Goal: Find specific page/section: Find specific page/section

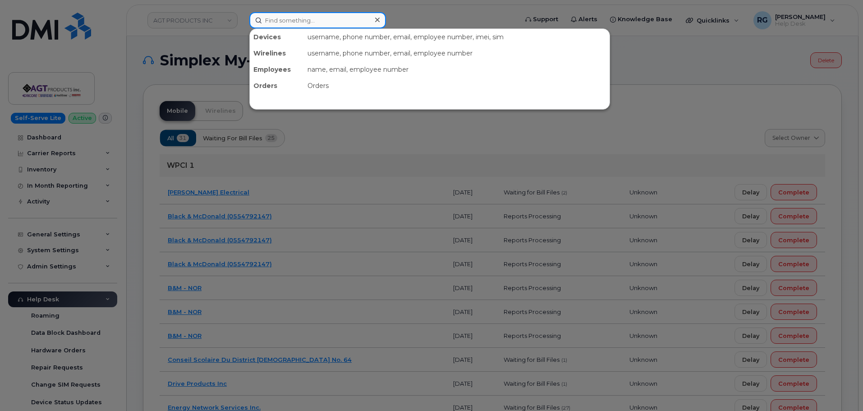
drag, startPoint x: 328, startPoint y: 18, endPoint x: 323, endPoint y: 22, distance: 6.4
click at [326, 19] on input at bounding box center [317, 20] width 137 height 16
paste input "519-503-8985"
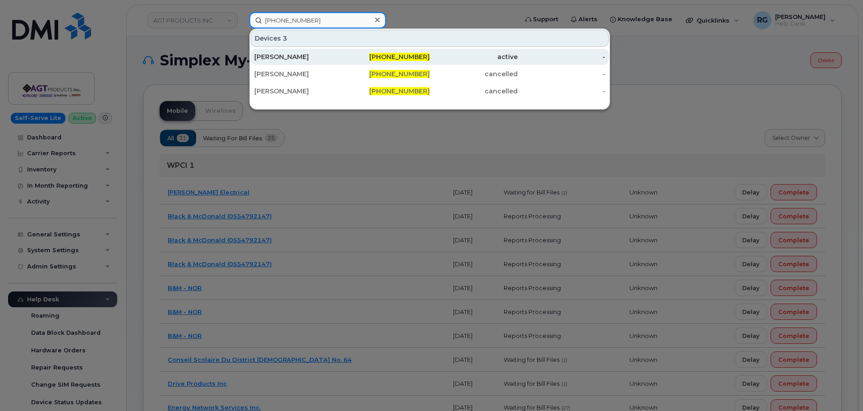
type input "519-503-8985"
click at [330, 57] on div "[PERSON_NAME]" at bounding box center [298, 56] width 88 height 9
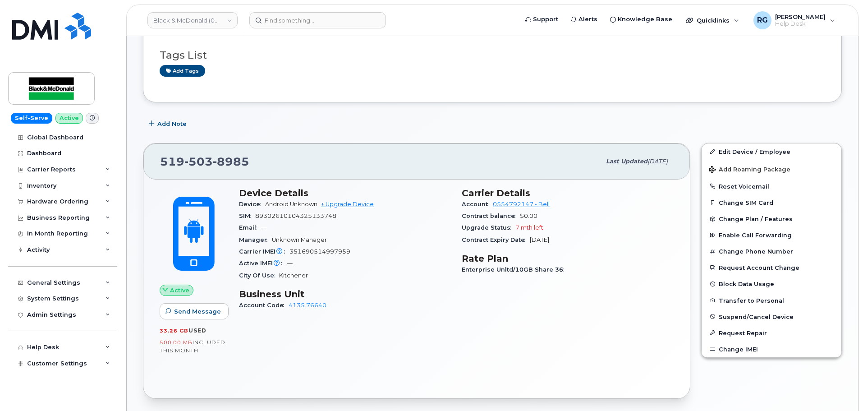
scroll to position [135, 0]
